Goal: Task Accomplishment & Management: Use online tool/utility

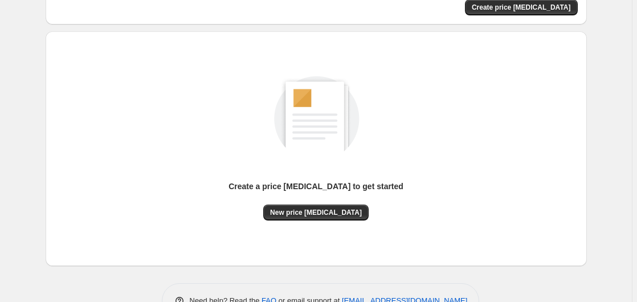
scroll to position [125, 0]
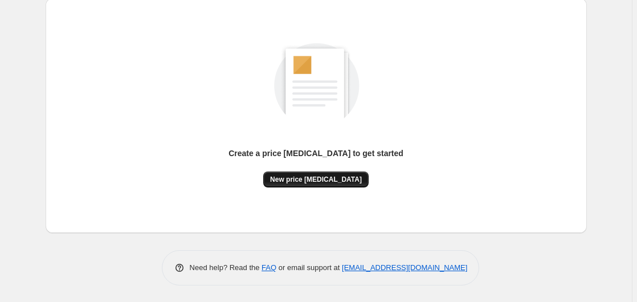
click at [297, 177] on span "New price [MEDICAL_DATA]" at bounding box center [316, 179] width 92 height 9
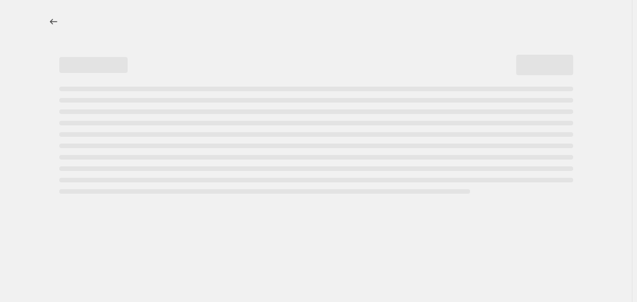
select select "percentage"
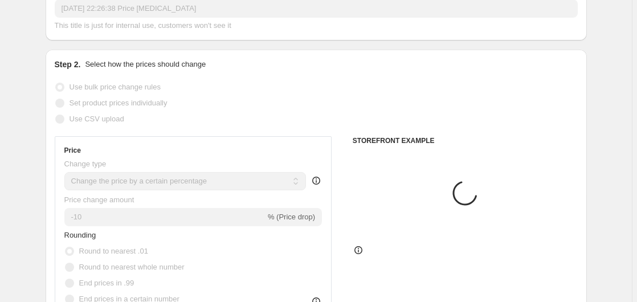
scroll to position [174, 0]
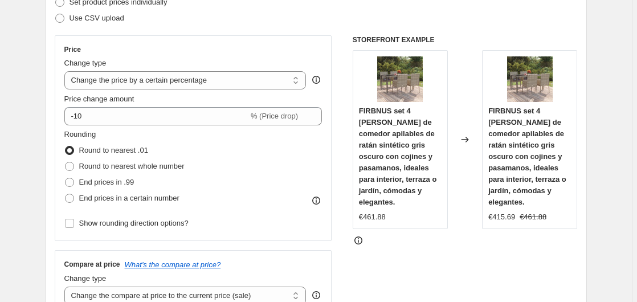
click at [146, 127] on div "Price Change type Change the price to a certain amount Change the price by a ce…" at bounding box center [193, 138] width 258 height 186
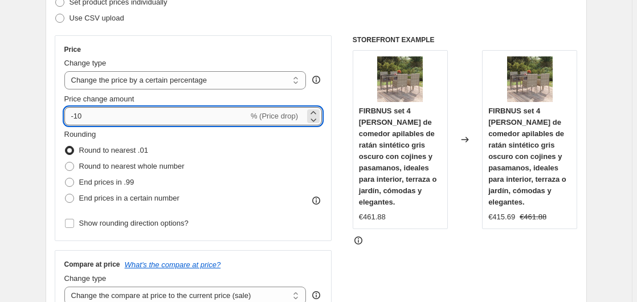
click at [161, 124] on input "-10" at bounding box center [156, 116] width 184 height 18
type input "-1"
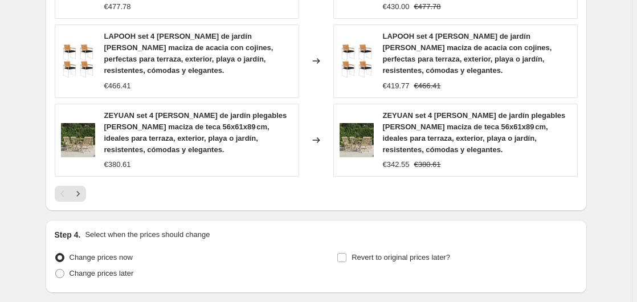
scroll to position [924, 0]
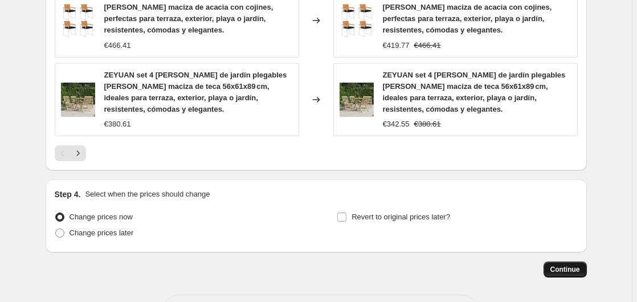
type input "-35"
click at [561, 261] on button "Continue" at bounding box center [564, 269] width 43 height 16
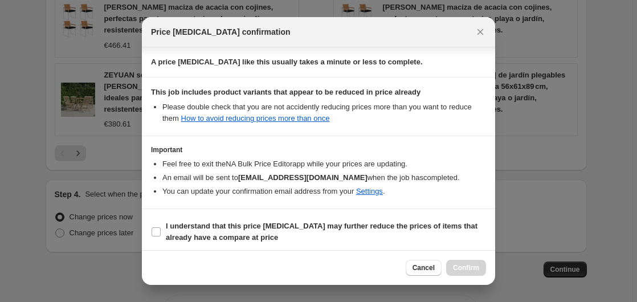
scroll to position [180, 0]
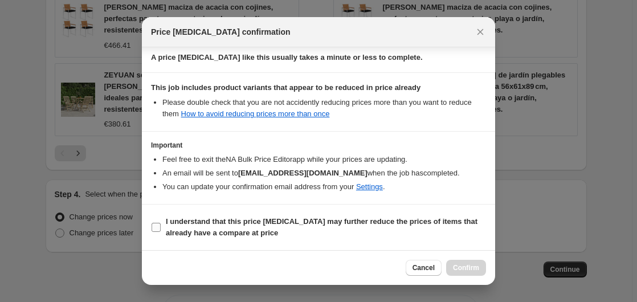
click at [183, 219] on b "I understand that this price [MEDICAL_DATA] may further reduce the prices of it…" at bounding box center [322, 227] width 312 height 20
click at [161, 223] on input "I understand that this price [MEDICAL_DATA] may further reduce the prices of it…" at bounding box center [155, 227] width 9 height 9
checkbox input "true"
click at [455, 262] on button "Confirm" at bounding box center [466, 268] width 40 height 16
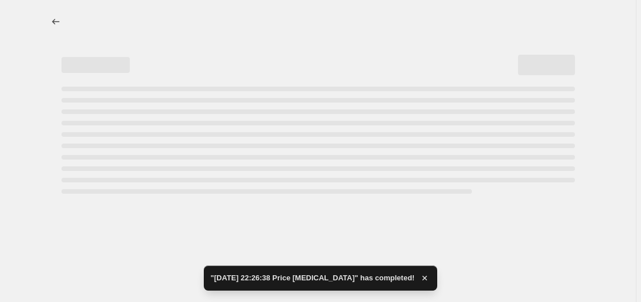
select select "percentage"
